Goal: Task Accomplishment & Management: Use online tool/utility

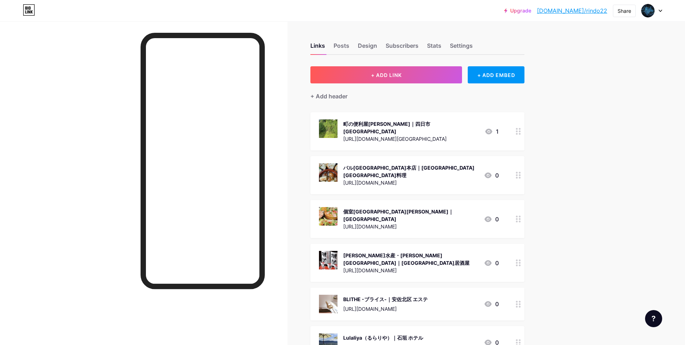
click at [597, 10] on link "[DOMAIN_NAME]/rindo22" at bounding box center [572, 10] width 70 height 9
click at [389, 67] on button "+ ADD LINK" at bounding box center [386, 74] width 152 height 17
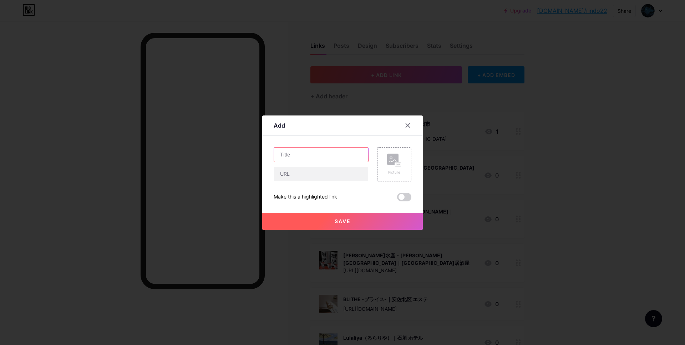
click at [304, 153] on input "text" at bounding box center [321, 155] width 94 height 14
paste input "髪質改善美容室 Liv. by [PERSON_NAME]｜[PERSON_NAME]"
type input "髪質改善美容室 Liv. by [PERSON_NAME]｜[PERSON_NAME]"
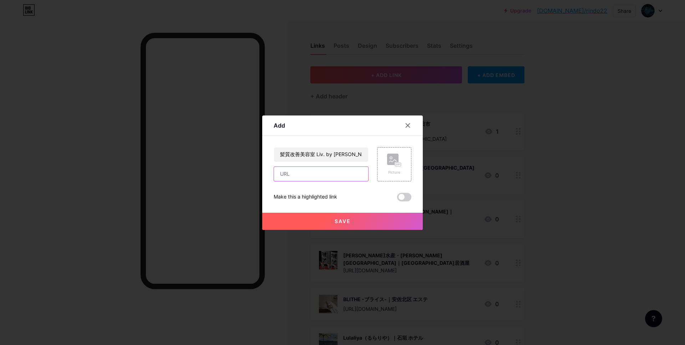
click at [304, 173] on input "text" at bounding box center [321, 174] width 94 height 14
paste input "[URL][DOMAIN_NAME]"
type input "[URL][DOMAIN_NAME]"
click at [387, 158] on icon at bounding box center [394, 160] width 14 height 13
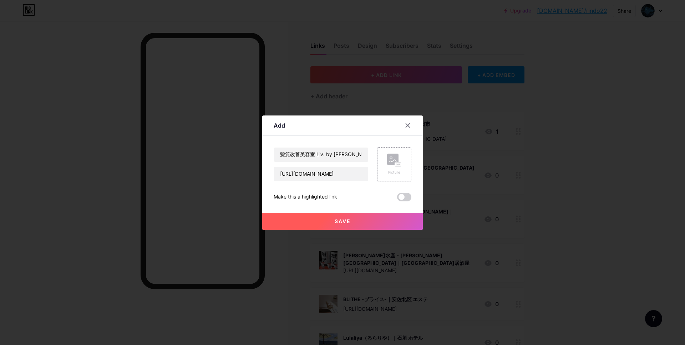
scroll to position [0, 0]
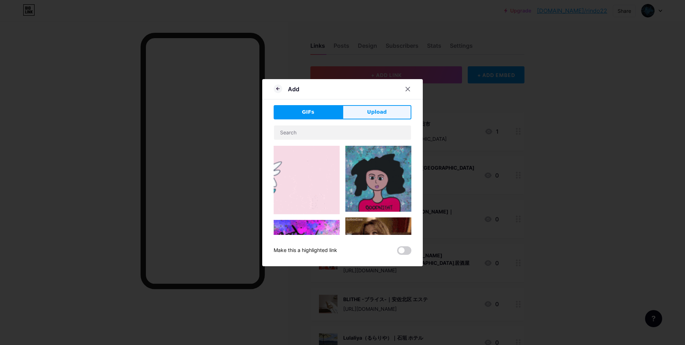
click at [384, 113] on span "Upload" at bounding box center [377, 111] width 20 height 7
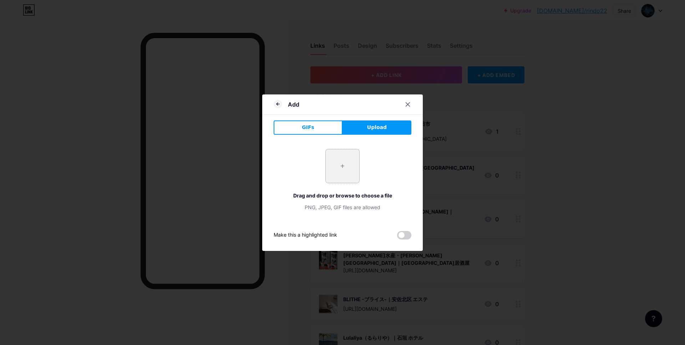
click at [345, 170] on input "file" at bounding box center [343, 166] width 34 height 34
type input "C:\fakepath\スクリーンショット 2025-09-17 15.04.43.jpg"
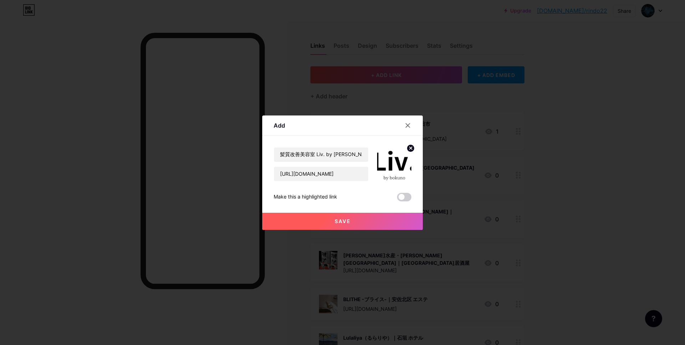
click at [347, 222] on span "Save" at bounding box center [342, 221] width 16 height 6
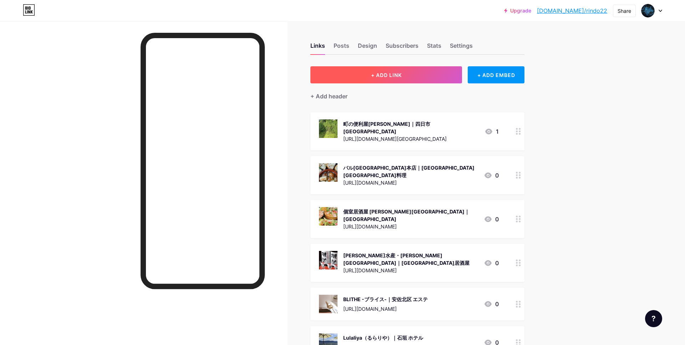
click at [387, 67] on button "+ ADD LINK" at bounding box center [386, 74] width 152 height 17
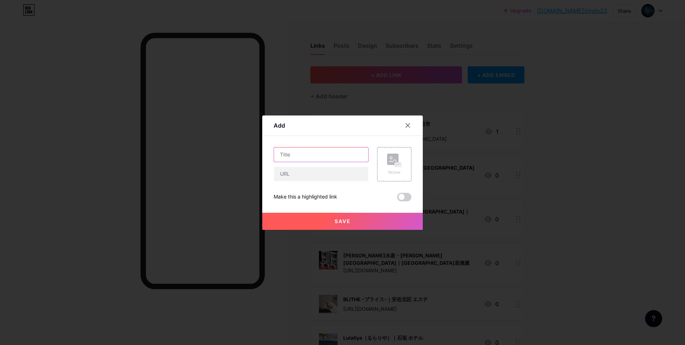
click at [340, 157] on input "text" at bounding box center [321, 155] width 94 height 14
click at [296, 155] on input "text" at bounding box center [321, 155] width 94 height 14
paste input "てるてる鍼灸院(ルート治療専門)｜北九州｜頭痛｜肩こり｜腰痛｜痛み｜[PERSON_NAME] はり"
type input "てるてる鍼灸院(ルート治療専門)｜北九州｜頭痛｜肩こり｜腰痛｜痛み｜[PERSON_NAME] はり"
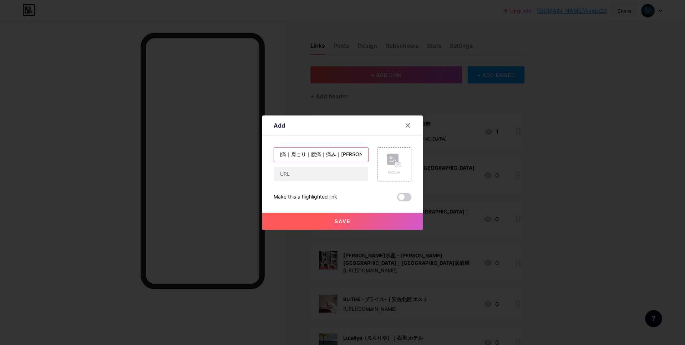
scroll to position [0, 0]
click at [314, 174] on input "text" at bounding box center [321, 174] width 94 height 14
paste input "[URL][DOMAIN_NAME]"
type input "[URL][DOMAIN_NAME]"
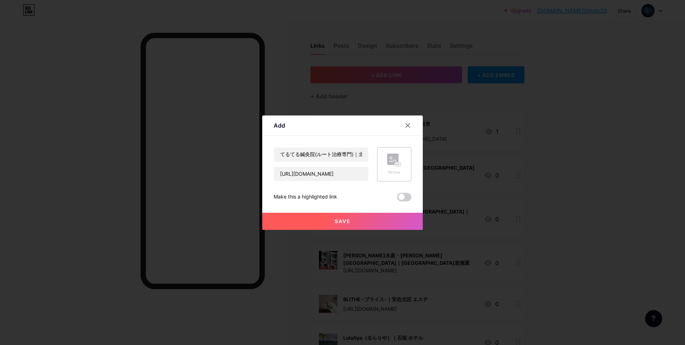
scroll to position [0, 0]
click at [392, 171] on div "Picture" at bounding box center [394, 172] width 14 height 5
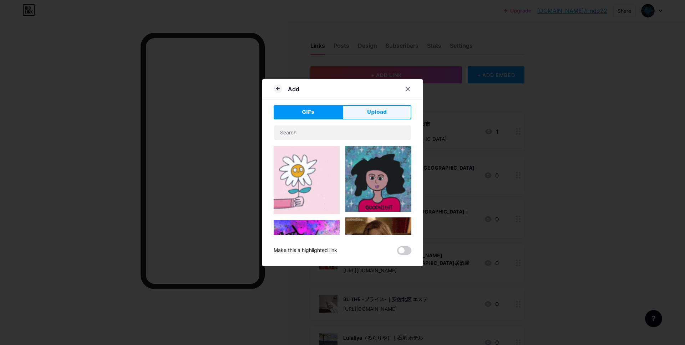
click at [379, 116] on button "Upload" at bounding box center [376, 112] width 69 height 14
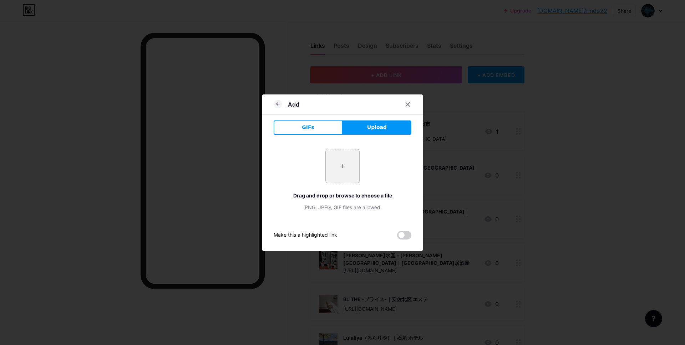
click at [344, 165] on input "file" at bounding box center [343, 166] width 34 height 34
type input "C:\fakepath\スクリーンショット 2025-09-17 15.08.05.jpg"
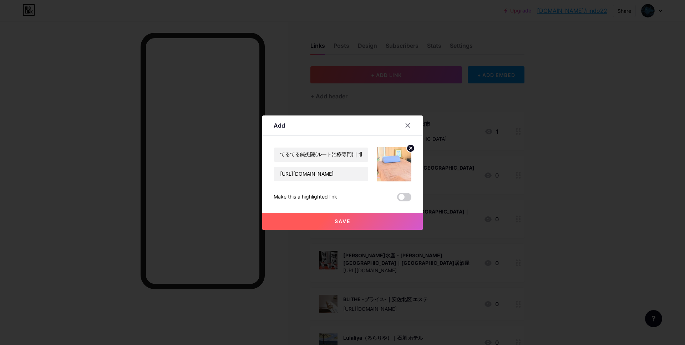
click at [345, 221] on span "Save" at bounding box center [342, 221] width 16 height 6
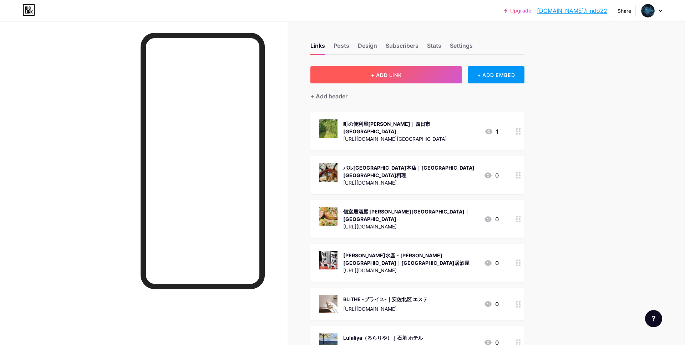
click at [393, 73] on span "+ ADD LINK" at bounding box center [386, 75] width 31 height 6
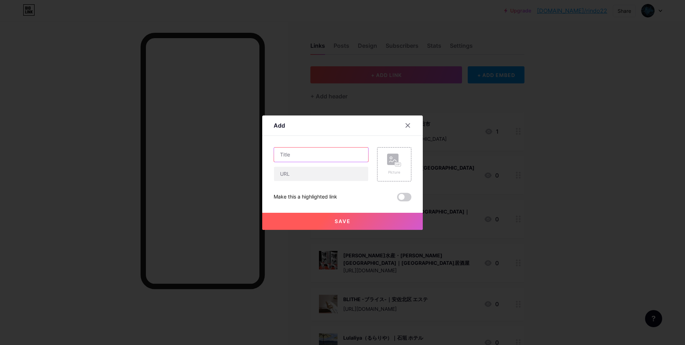
drag, startPoint x: 321, startPoint y: 157, endPoint x: 352, endPoint y: 140, distance: 35.4
click at [320, 154] on input "text" at bounding box center [321, 155] width 94 height 14
paste input "THE DAY ザデイ｜天神 美容室"
type input "THE DAY ザデイ｜天神 美容室"
click at [322, 169] on input "text" at bounding box center [321, 174] width 94 height 14
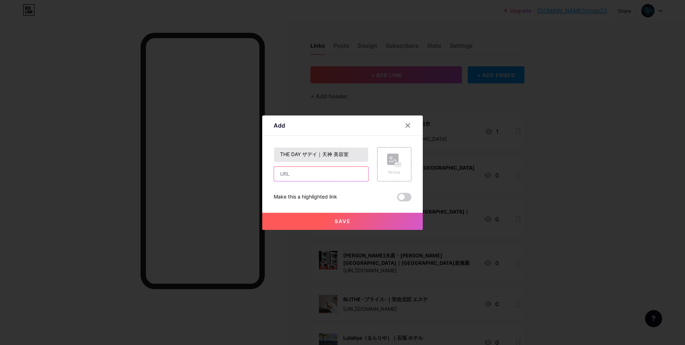
paste input "[URL][DOMAIN_NAME]"
type input "[URL][DOMAIN_NAME]"
click at [393, 160] on icon at bounding box center [392, 161] width 7 height 2
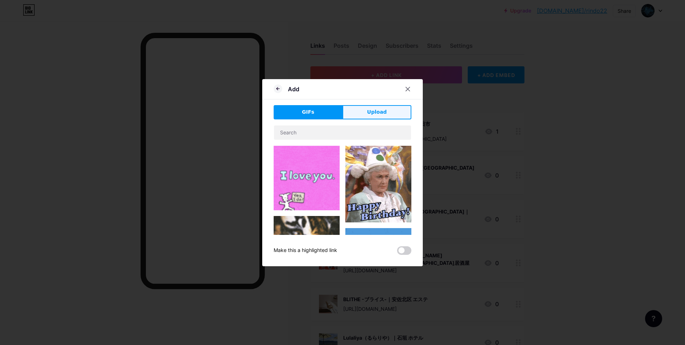
click at [369, 118] on button "Upload" at bounding box center [376, 112] width 69 height 14
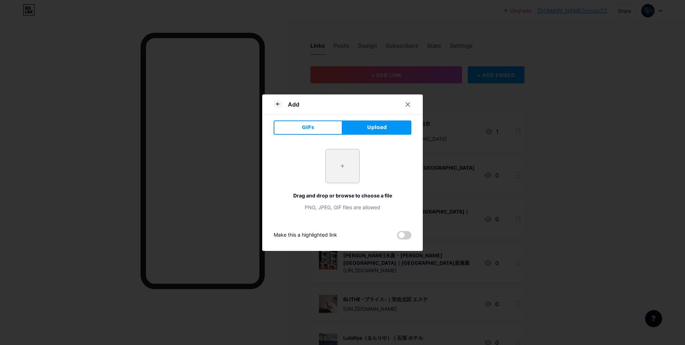
click at [353, 157] on input "file" at bounding box center [343, 166] width 34 height 34
type input "C:\fakepath\スクリーンショット 2025-09-17 15.15.27.jpg"
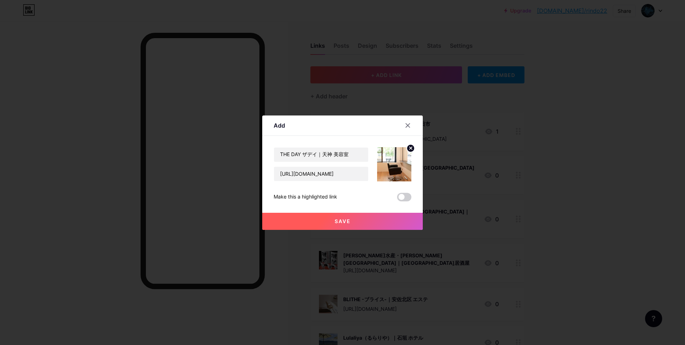
click at [348, 216] on button "Save" at bounding box center [342, 221] width 160 height 17
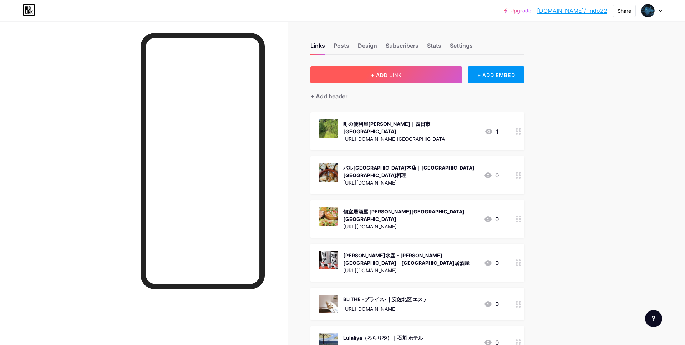
click at [379, 72] on span "+ ADD LINK" at bounding box center [386, 75] width 31 height 6
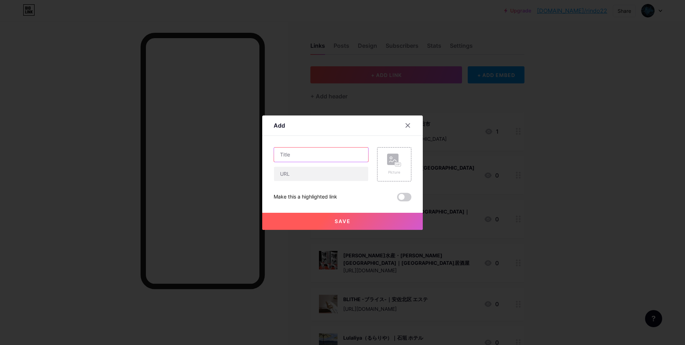
click at [316, 159] on input "text" at bounding box center [321, 155] width 94 height 14
paste input "Osteria ｅ Ristorante LASTRICATO 神楽坂｜神楽坂 イタリアン"
type input "Osteria ｅ Ristorante LASTRICATO 神楽坂｜神楽坂 イタリアン"
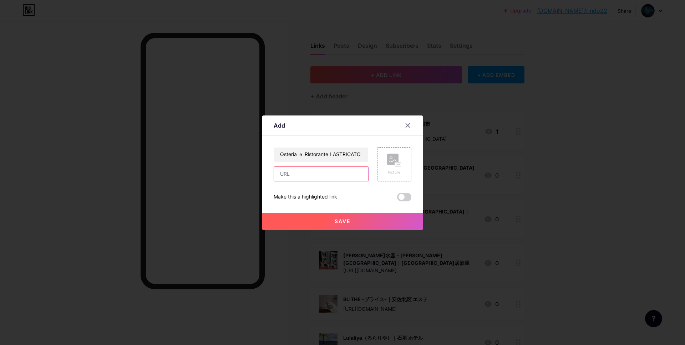
click at [299, 172] on input "text" at bounding box center [321, 174] width 94 height 14
paste input "[URL][DOMAIN_NAME]"
type input "[URL][DOMAIN_NAME]"
click at [395, 166] on rect at bounding box center [398, 164] width 6 height 4
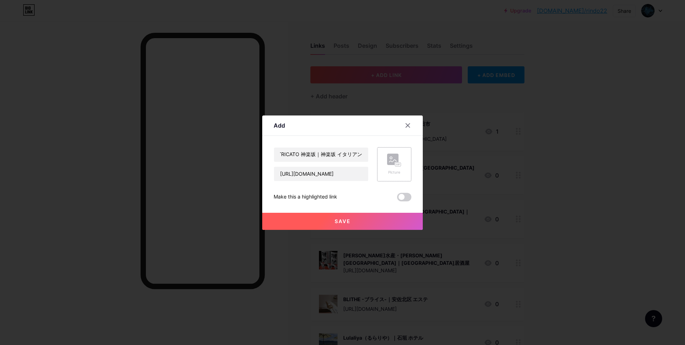
scroll to position [0, 0]
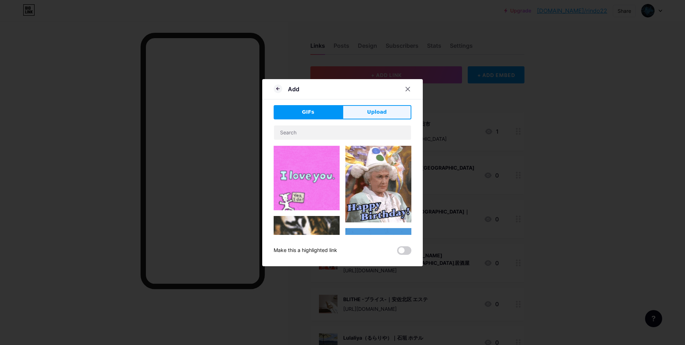
click at [379, 117] on button "Upload" at bounding box center [376, 112] width 69 height 14
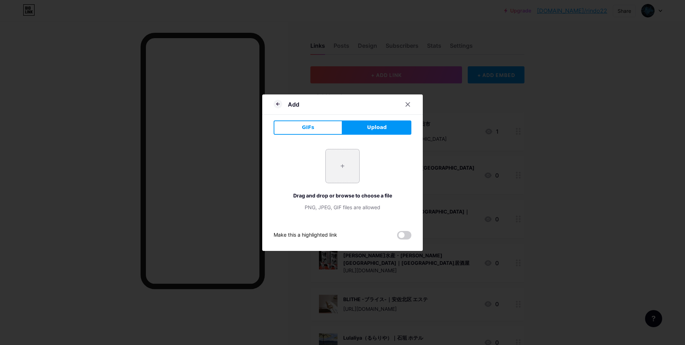
click at [353, 162] on input "file" at bounding box center [343, 166] width 34 height 34
type input "C:\fakepath\スクリーンショット 2025-09-17 15.20.10.jpg"
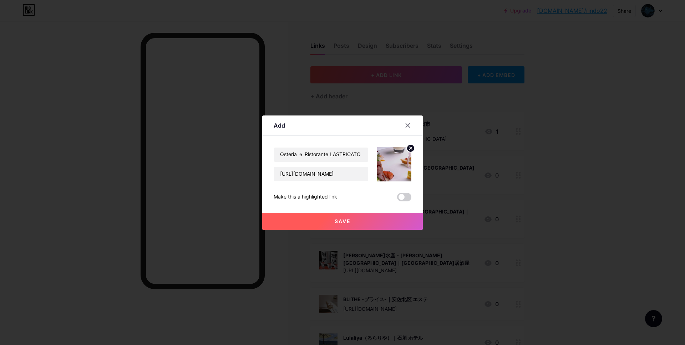
click at [311, 217] on button "Save" at bounding box center [342, 221] width 160 height 17
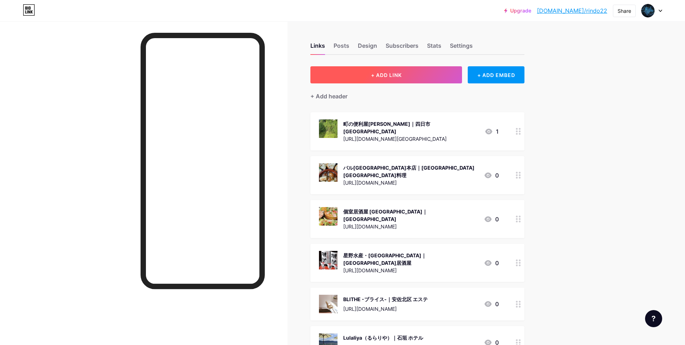
click at [371, 74] on span "+ ADD LINK" at bounding box center [386, 75] width 31 height 6
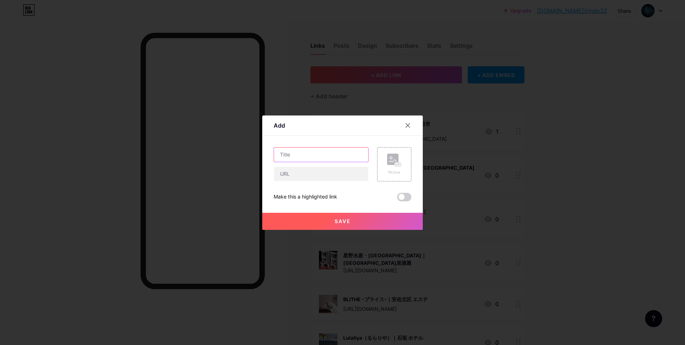
drag, startPoint x: 341, startPoint y: 157, endPoint x: 340, endPoint y: 133, distance: 24.6
click at [340, 157] on input "text" at bounding box center [321, 155] width 94 height 14
paste input "アスティ運転代行｜徳島 運転代行"
type input "アスティ運転代行｜徳島 運転代行"
click at [317, 178] on input "text" at bounding box center [321, 174] width 94 height 14
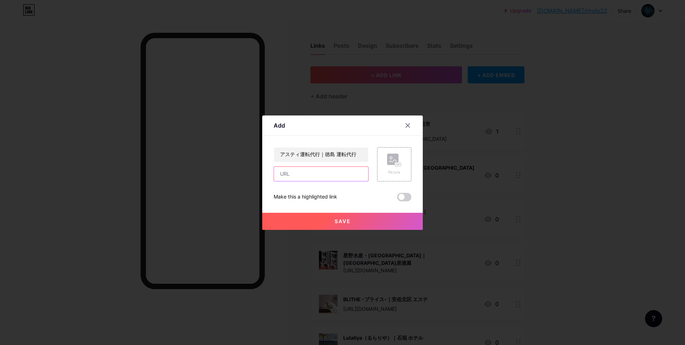
paste input "[URL][DOMAIN_NAME]"
type input "[URL][DOMAIN_NAME]"
click at [388, 154] on rect at bounding box center [392, 159] width 11 height 11
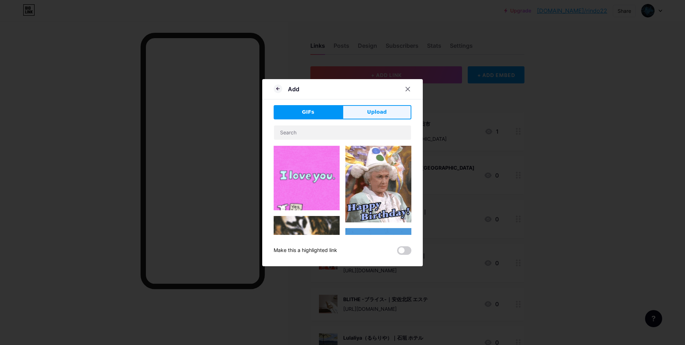
drag, startPoint x: 389, startPoint y: 108, endPoint x: 373, endPoint y: 128, distance: 25.4
click at [388, 108] on button "Upload" at bounding box center [376, 112] width 69 height 14
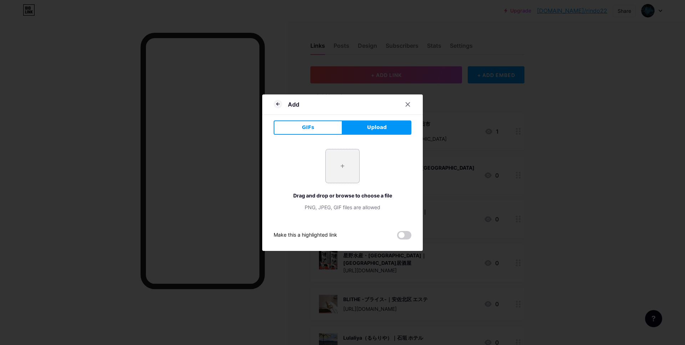
click at [337, 168] on input "file" at bounding box center [343, 166] width 34 height 34
type input "C:\fakepath\スクリーンショット 2025-09-17 15.23.36.jpg"
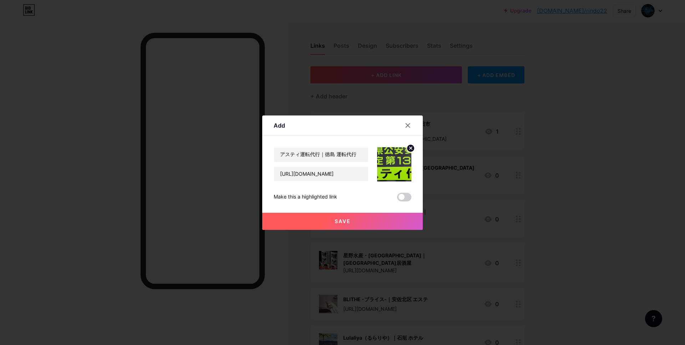
click at [326, 221] on button "Save" at bounding box center [342, 221] width 160 height 17
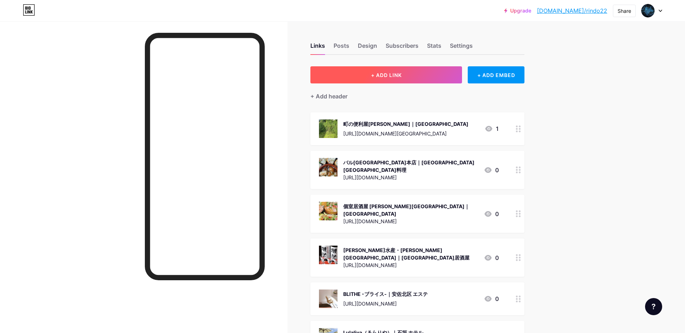
click at [371, 73] on span "+ ADD LINK" at bounding box center [386, 75] width 31 height 6
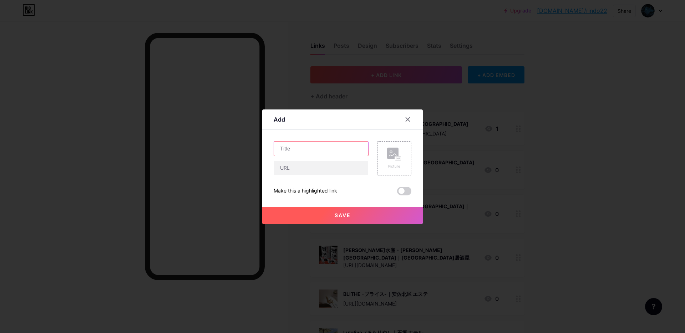
click at [321, 146] on input "text" at bounding box center [321, 149] width 94 height 14
paste input "株式会社サンキ・パワー｜[GEOGRAPHIC_DATA] 店舗清掃"
type input "株式会社サンキ・パワー｜[GEOGRAPHIC_DATA] 店舗清掃"
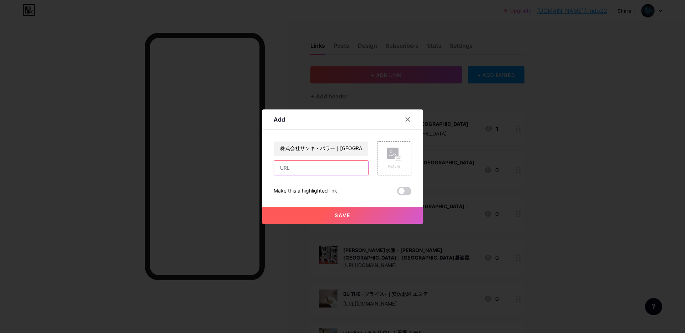
click at [285, 173] on input "text" at bounding box center [321, 168] width 94 height 14
paste input "[URL][DOMAIN_NAME]"
type input "[URL][DOMAIN_NAME]"
click at [390, 152] on div "Picture" at bounding box center [394, 158] width 34 height 34
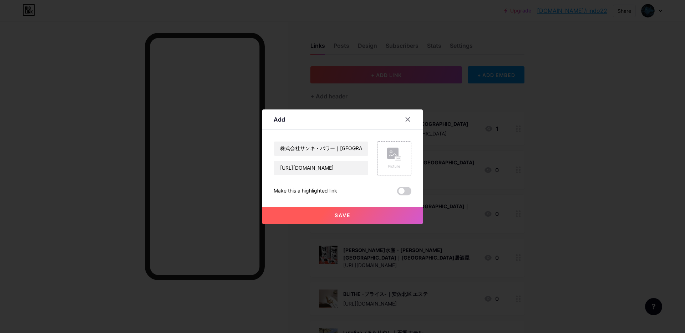
scroll to position [0, 0]
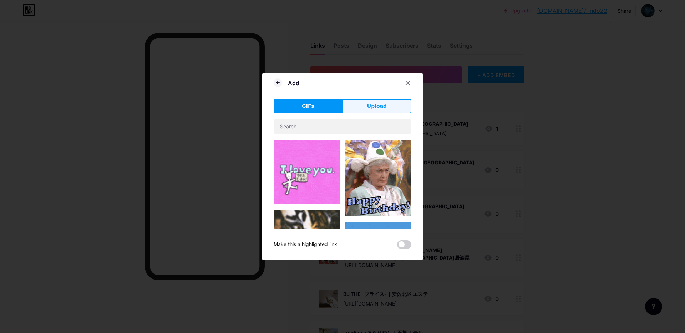
click at [377, 107] on span "Upload" at bounding box center [377, 105] width 20 height 7
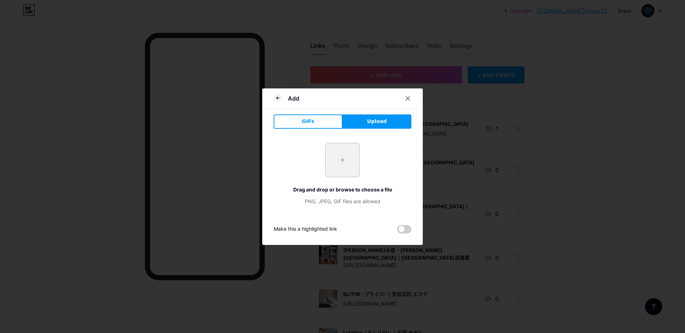
click at [344, 160] on input "file" at bounding box center [343, 160] width 34 height 34
type input "C:\fakepath\スクリーンショット 2025-09-17 15.26.57.jpg"
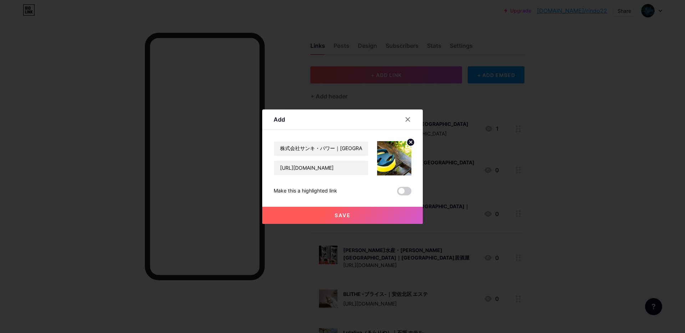
click at [366, 215] on button "Save" at bounding box center [342, 215] width 160 height 17
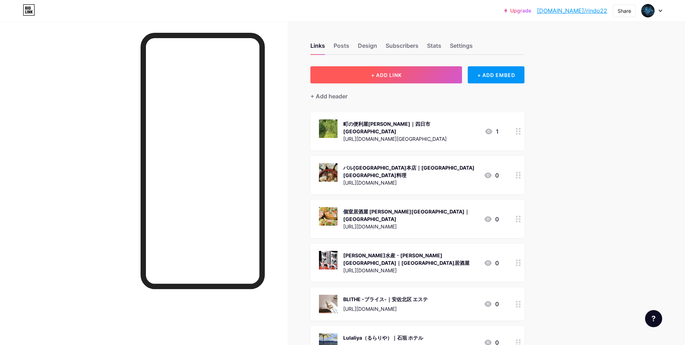
click at [378, 74] on span "+ ADD LINK" at bounding box center [386, 75] width 31 height 6
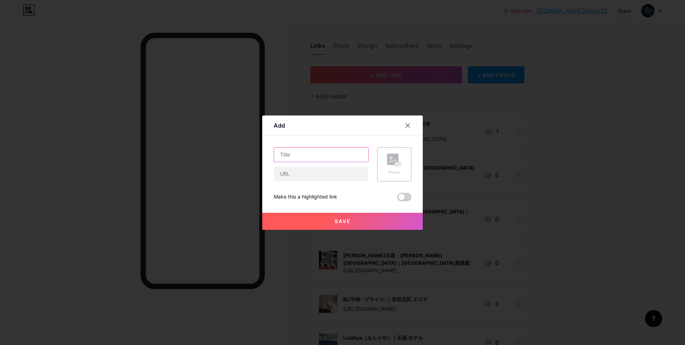
click at [306, 150] on input "text" at bounding box center [321, 155] width 94 height 14
paste input "レボラボ｜[PERSON_NAME][GEOGRAPHIC_DATA] ブランド修理"
type input "レボラボ｜[PERSON_NAME][GEOGRAPHIC_DATA] ブランド修理"
click at [304, 175] on input "text" at bounding box center [321, 174] width 94 height 14
paste input "[URL][DOMAIN_NAME]"
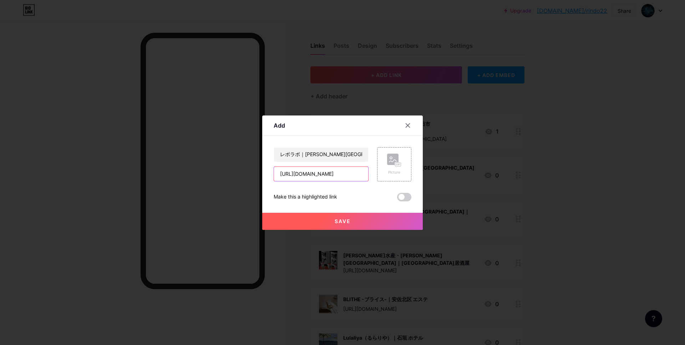
scroll to position [0, 26]
type input "[URL][DOMAIN_NAME]"
click at [405, 161] on div "Picture" at bounding box center [394, 164] width 34 height 34
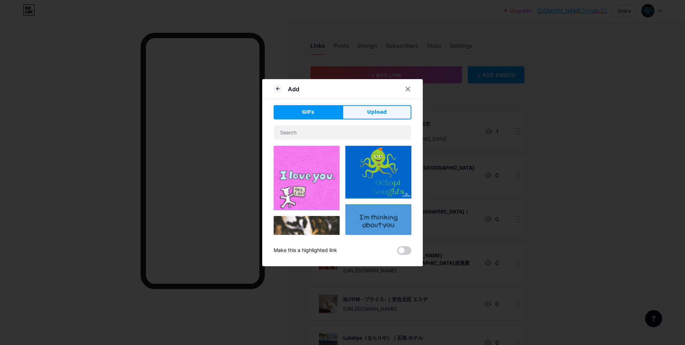
click at [387, 114] on button "Upload" at bounding box center [376, 112] width 69 height 14
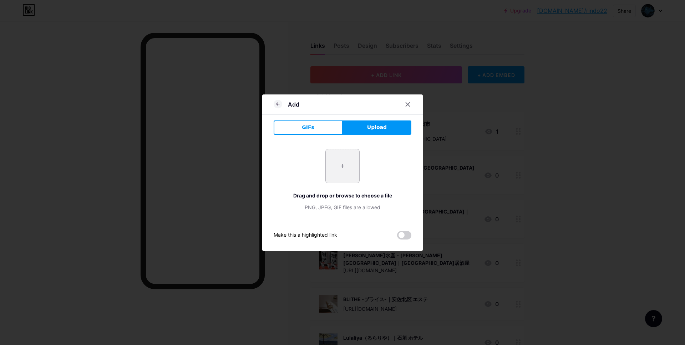
click at [337, 166] on input "file" at bounding box center [343, 166] width 34 height 34
type input "C:\fakepath\スクリーンショット [DATE] 15.31.30.jpg"
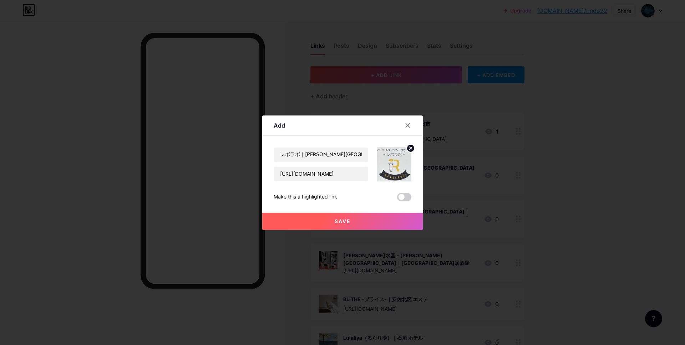
click at [328, 219] on button "Save" at bounding box center [342, 221] width 160 height 17
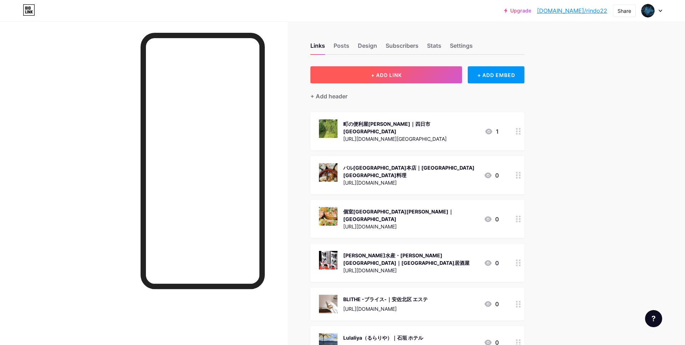
click at [365, 75] on button "+ ADD LINK" at bounding box center [386, 74] width 152 height 17
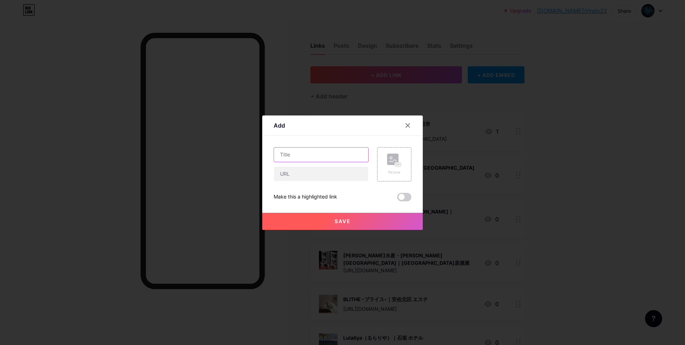
drag, startPoint x: 304, startPoint y: 155, endPoint x: 309, endPoint y: 139, distance: 16.4
click at [304, 151] on input "text" at bounding box center [321, 155] width 94 height 14
paste input "株式会社アイズ｜大阪 ホームページ作成"
type input "株式会社アイズ｜大阪 ホームページ作成"
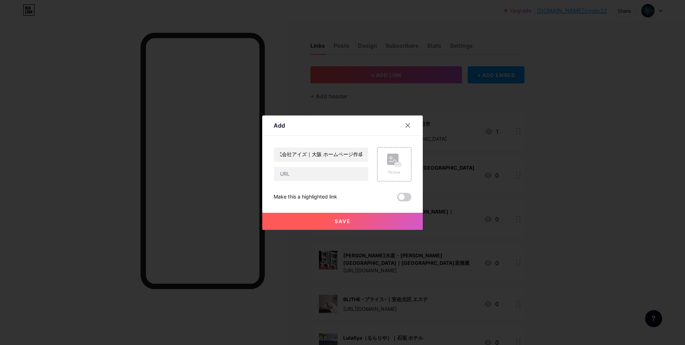
scroll to position [0, 0]
drag, startPoint x: 298, startPoint y: 181, endPoint x: 314, endPoint y: 169, distance: 19.3
click at [298, 180] on input "text" at bounding box center [321, 174] width 94 height 14
paste input "[URL][DOMAIN_NAME]"
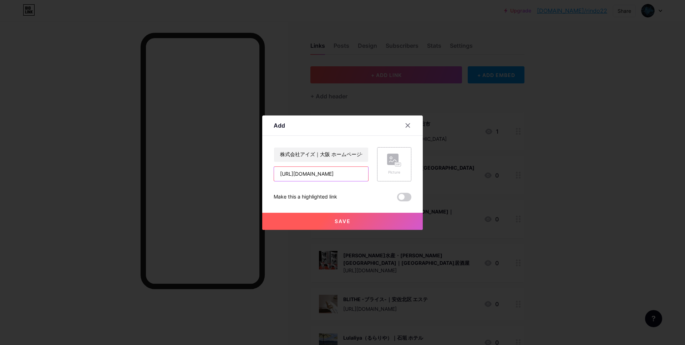
type input "[URL][DOMAIN_NAME]"
click at [391, 169] on div "Picture" at bounding box center [394, 164] width 14 height 21
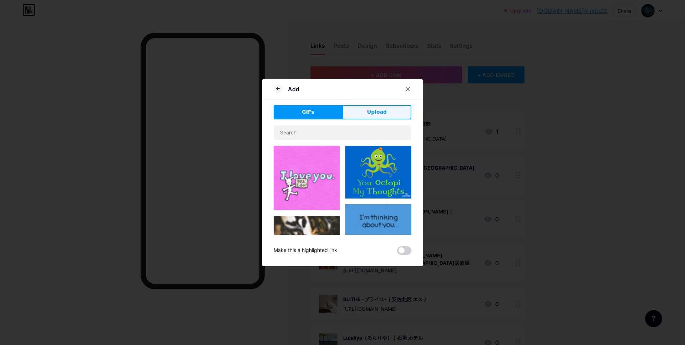
drag, startPoint x: 380, startPoint y: 109, endPoint x: 348, endPoint y: 137, distance: 43.5
click at [380, 109] on span "Upload" at bounding box center [377, 111] width 20 height 7
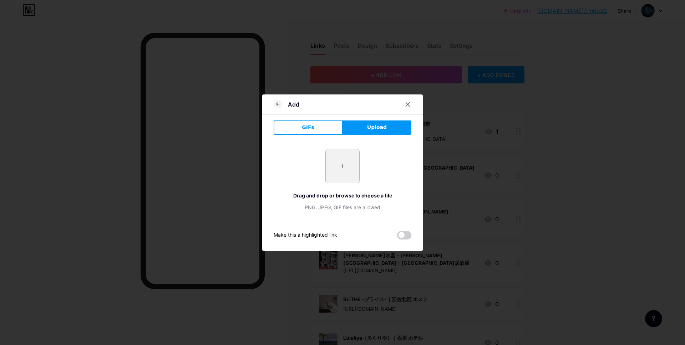
click at [339, 164] on input "file" at bounding box center [343, 166] width 34 height 34
type input "C:\fakepath\スクリーンショット [DATE] 15.41.13.jpg"
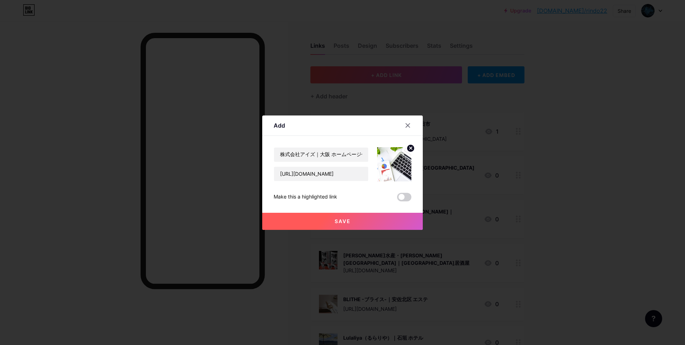
click at [345, 218] on span "Save" at bounding box center [342, 221] width 16 height 6
